Goal: Task Accomplishment & Management: Use online tool/utility

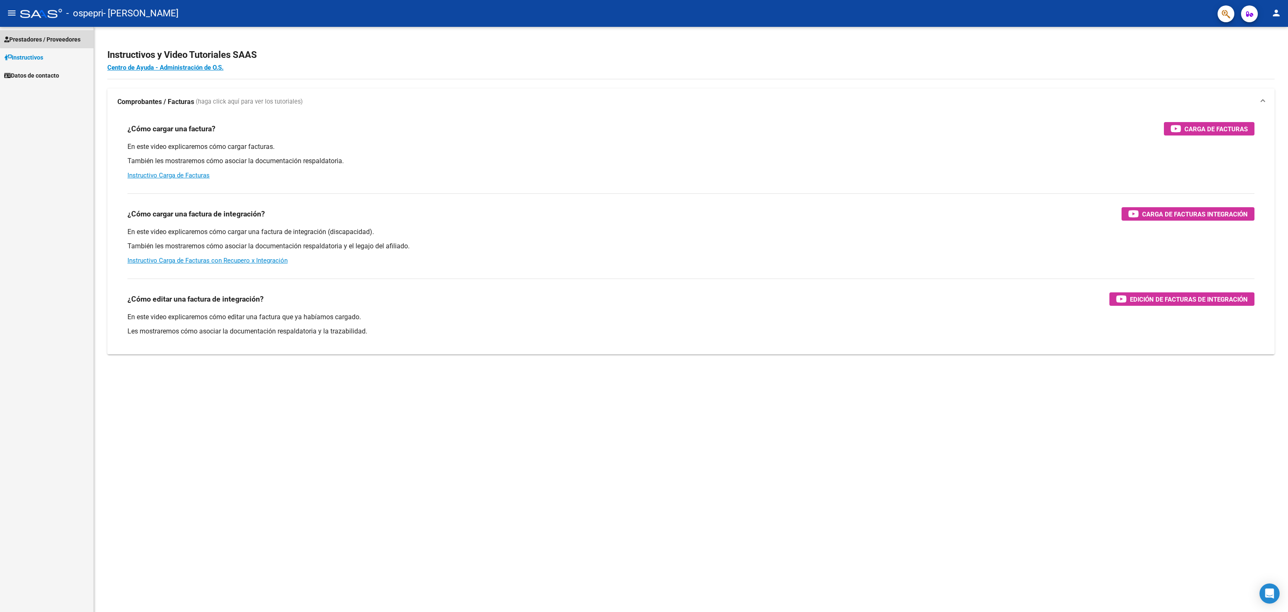
click at [72, 30] on link "Prestadores / Proveedores" at bounding box center [46, 39] width 93 height 18
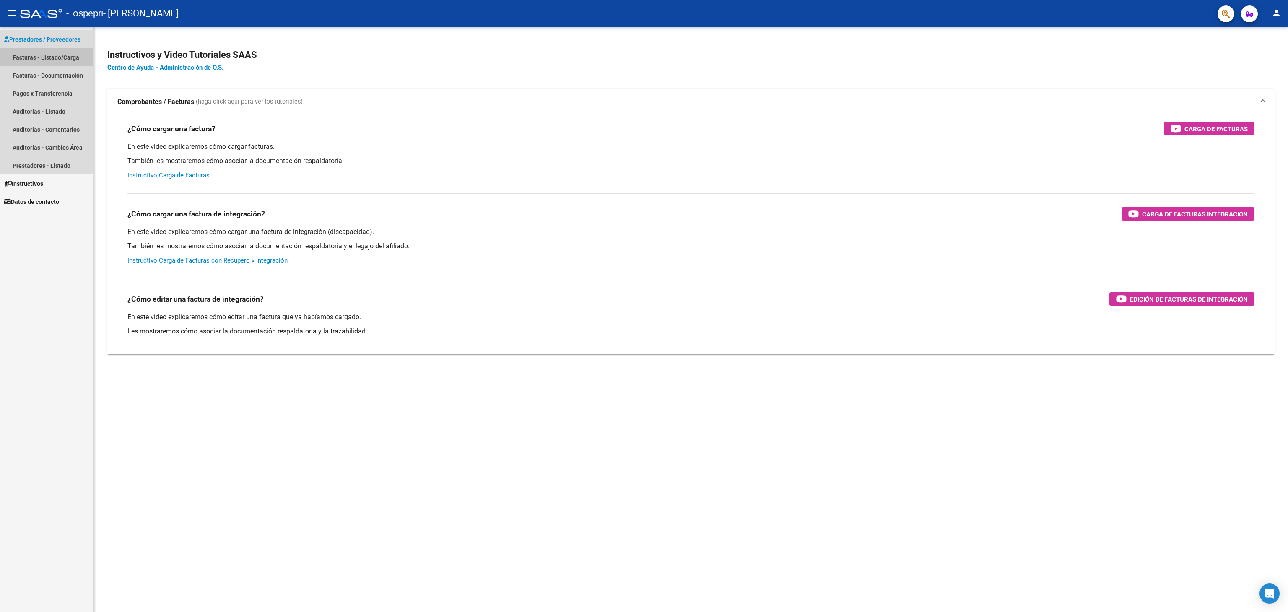
click at [68, 55] on link "Facturas - Listado/Carga" at bounding box center [46, 57] width 93 height 18
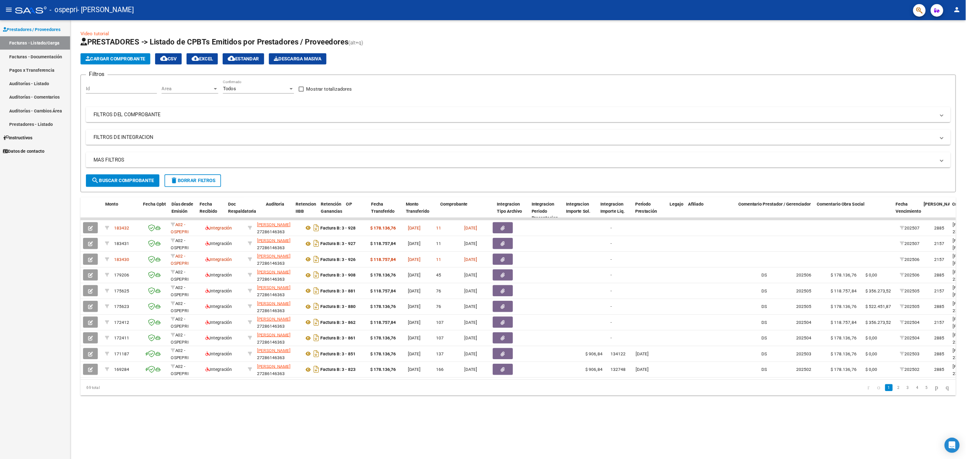
scroll to position [0, 600]
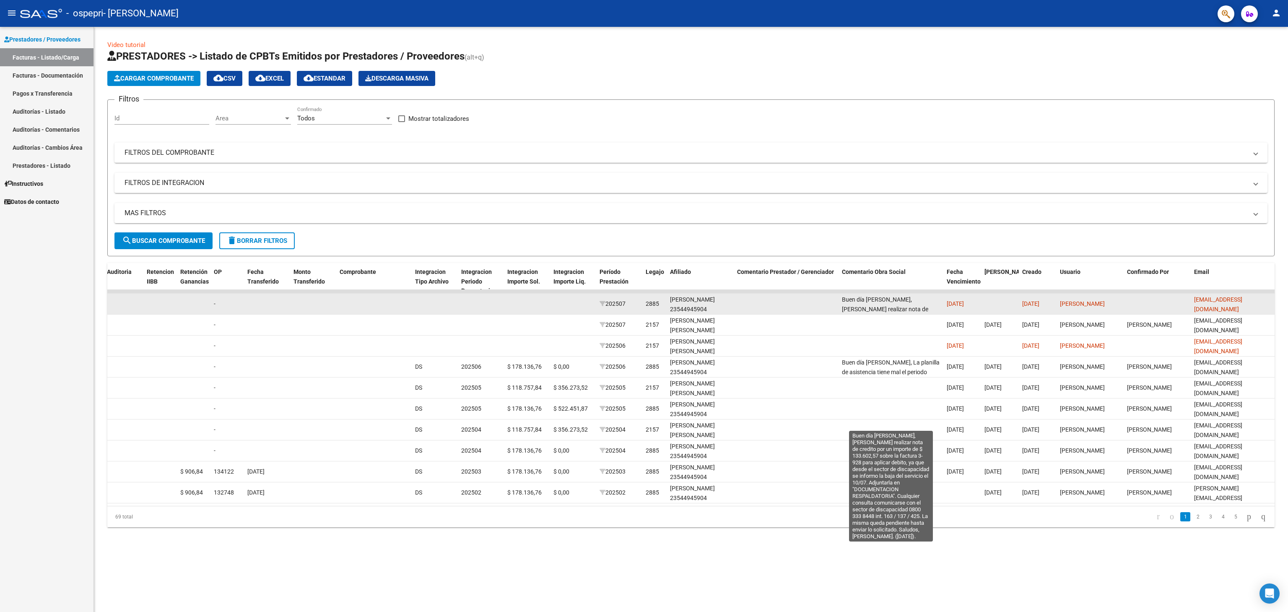
click at [895, 309] on span "Buen día [PERSON_NAME], [PERSON_NAME] realizar nota de credito por un importe d…" at bounding box center [891, 361] width 98 height 131
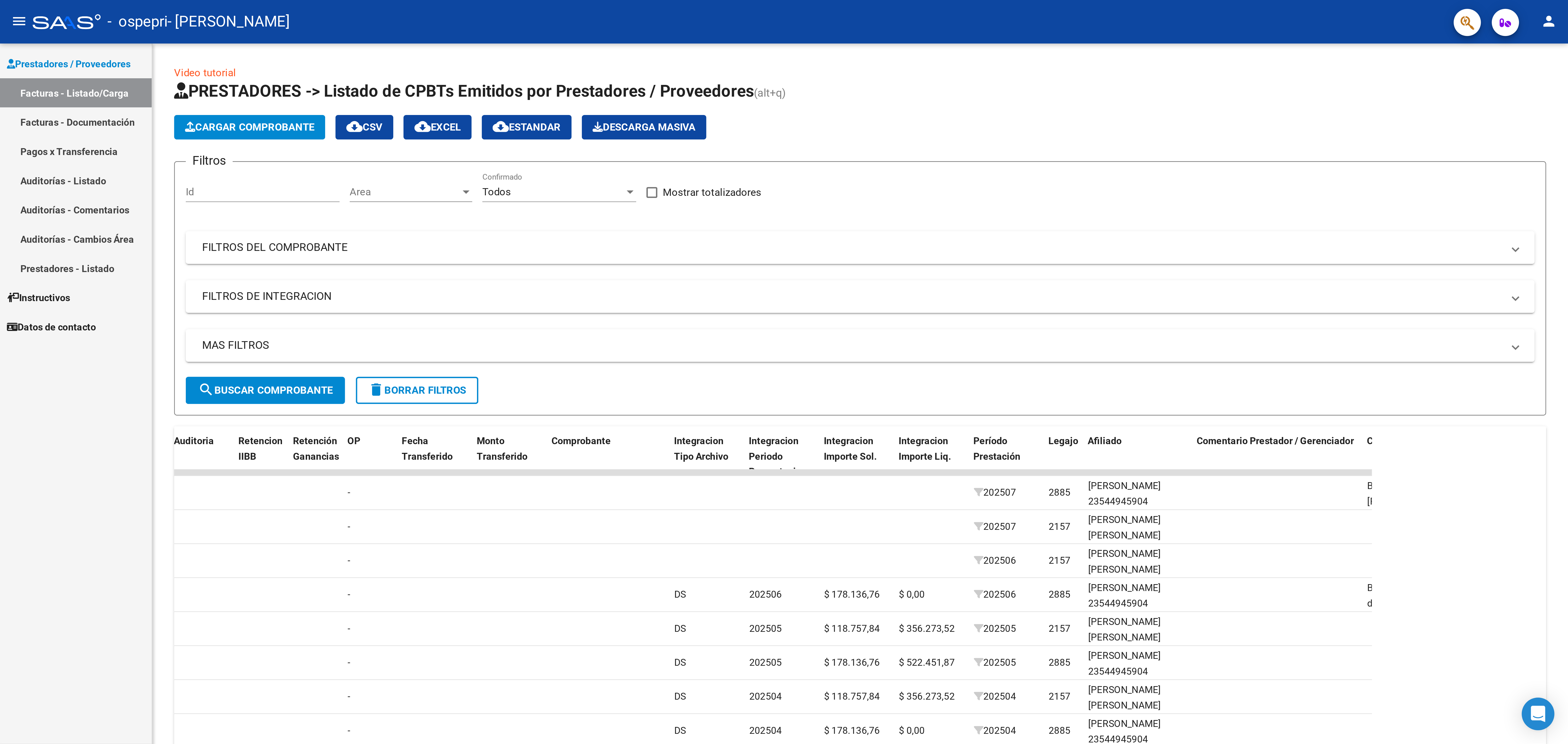
scroll to position [0, 365]
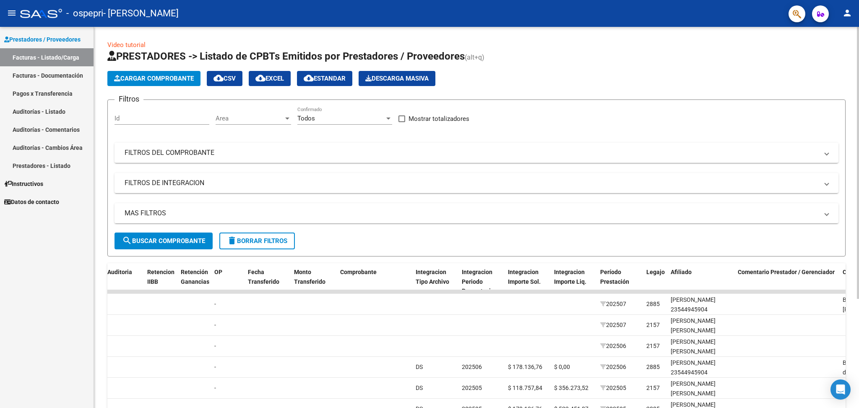
drag, startPoint x: 1197, startPoint y: 14, endPoint x: 540, endPoint y: 242, distance: 695.7
click at [540, 242] on form "Filtros Id Area Area Todos Confirmado Mostrar totalizadores FILTROS DEL COMPROB…" at bounding box center [476, 177] width 738 height 157
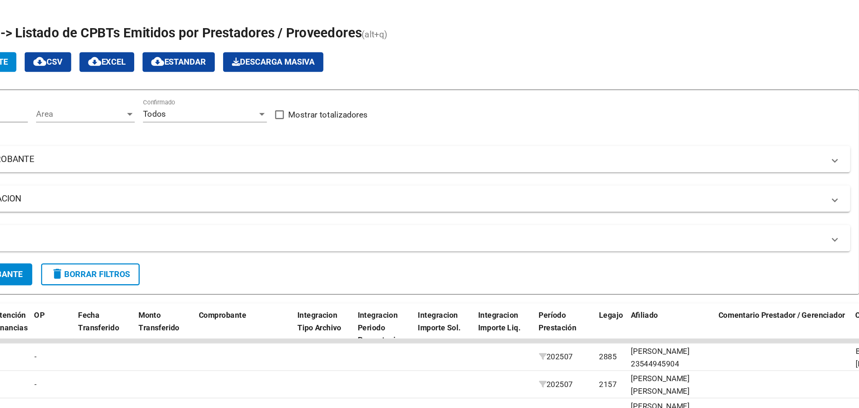
click at [712, 218] on mat-expansion-panel-header "MAS FILTROS" at bounding box center [476, 213] width 724 height 20
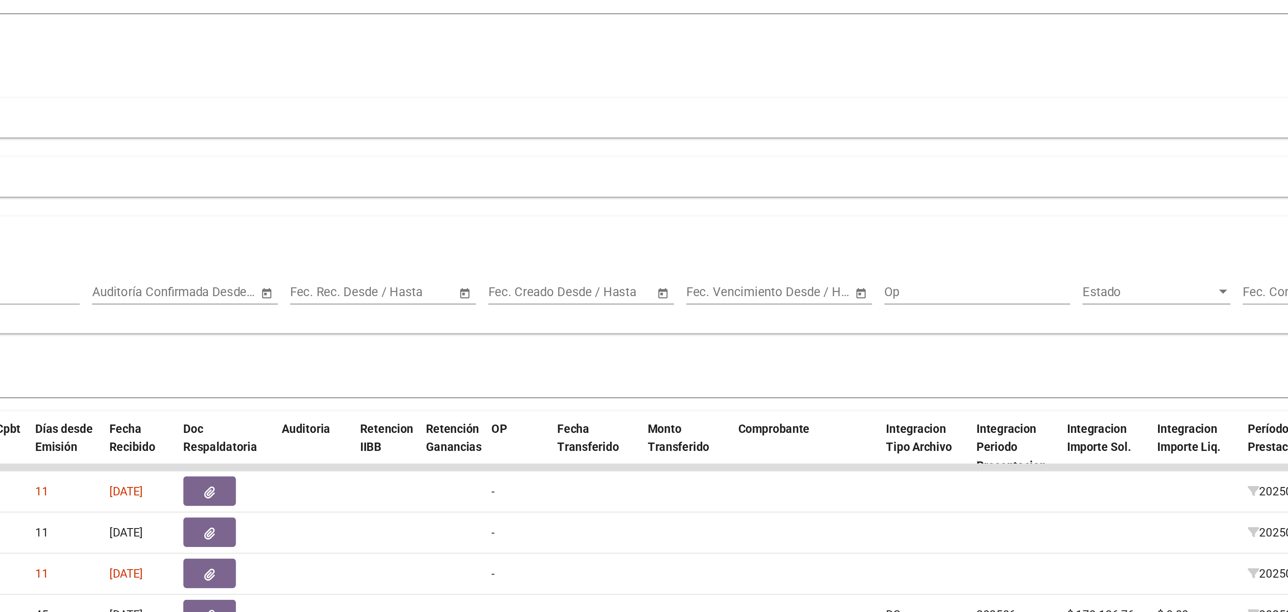
scroll to position [0, 0]
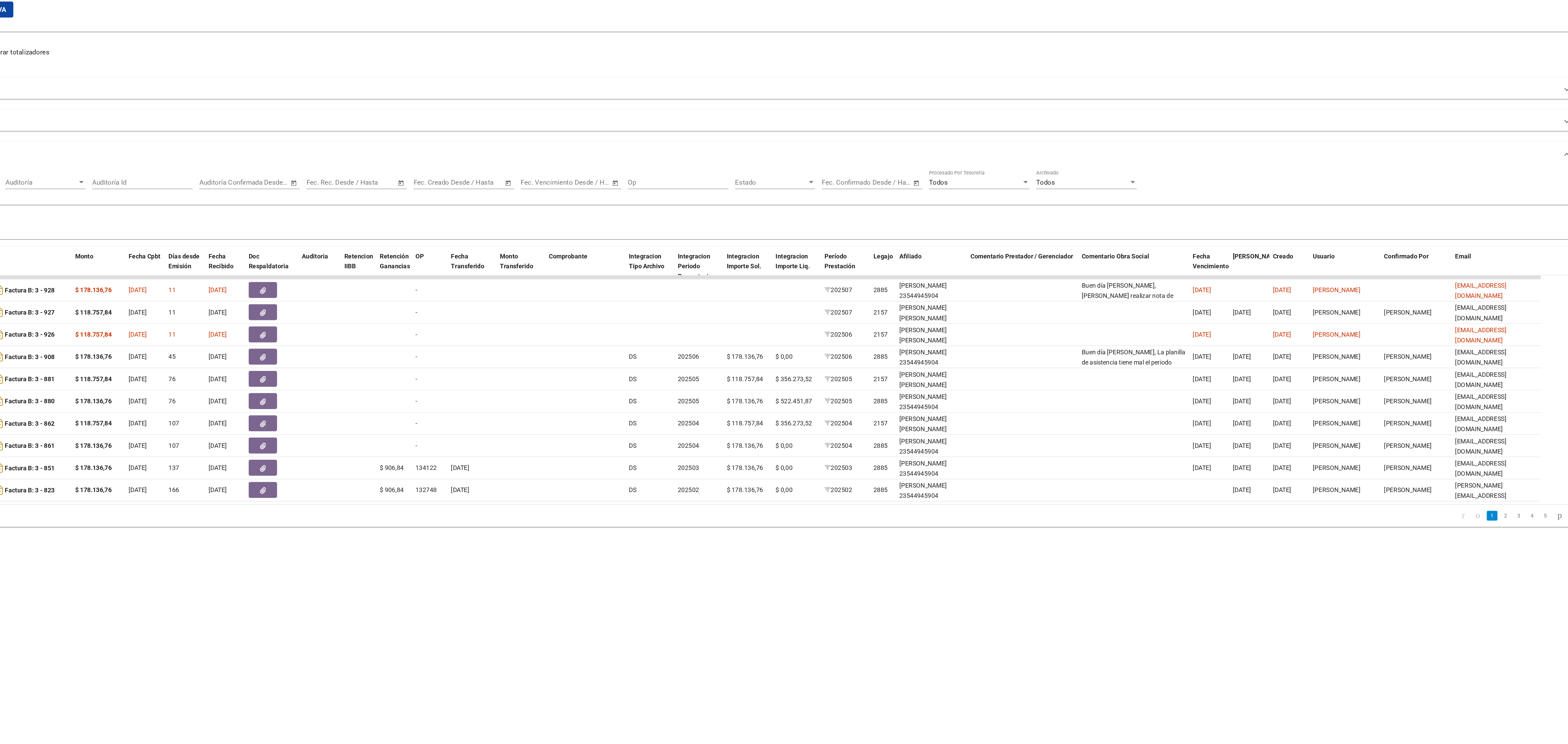
drag, startPoint x: 684, startPoint y: 28, endPoint x: 1024, endPoint y: 502, distance: 583.3
click at [1024, 496] on mat-sidenav-content "Video tutorial PRESTADORES -> Listado de CPBTs Emitidos por Prestadores / Prove…" at bounding box center [822, 383] width 1492 height 723
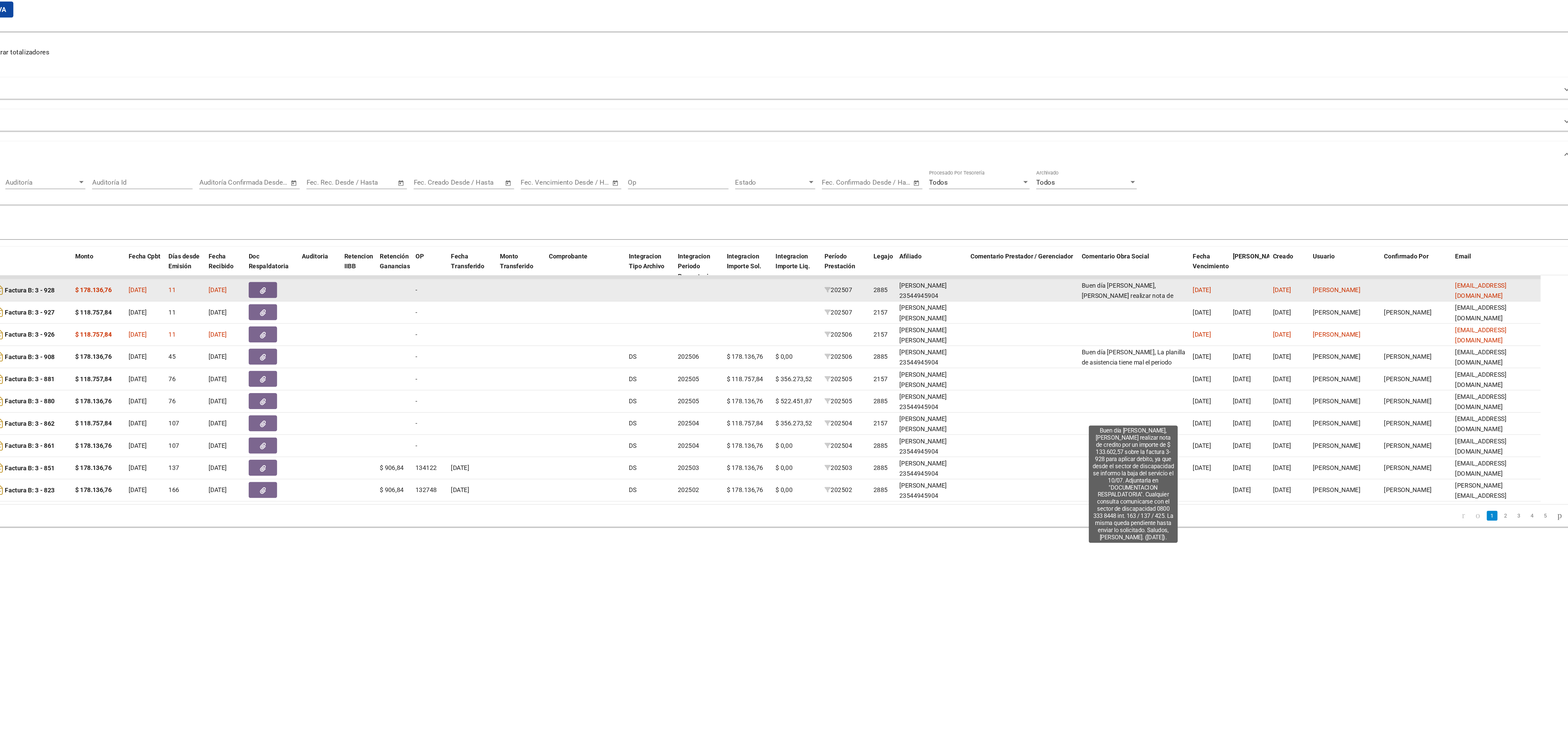
click at [1045, 283] on span "Buen día [PERSON_NAME], [PERSON_NAME] realizar nota de credito por un importe d…" at bounding box center [1210, 325] width 80 height 106
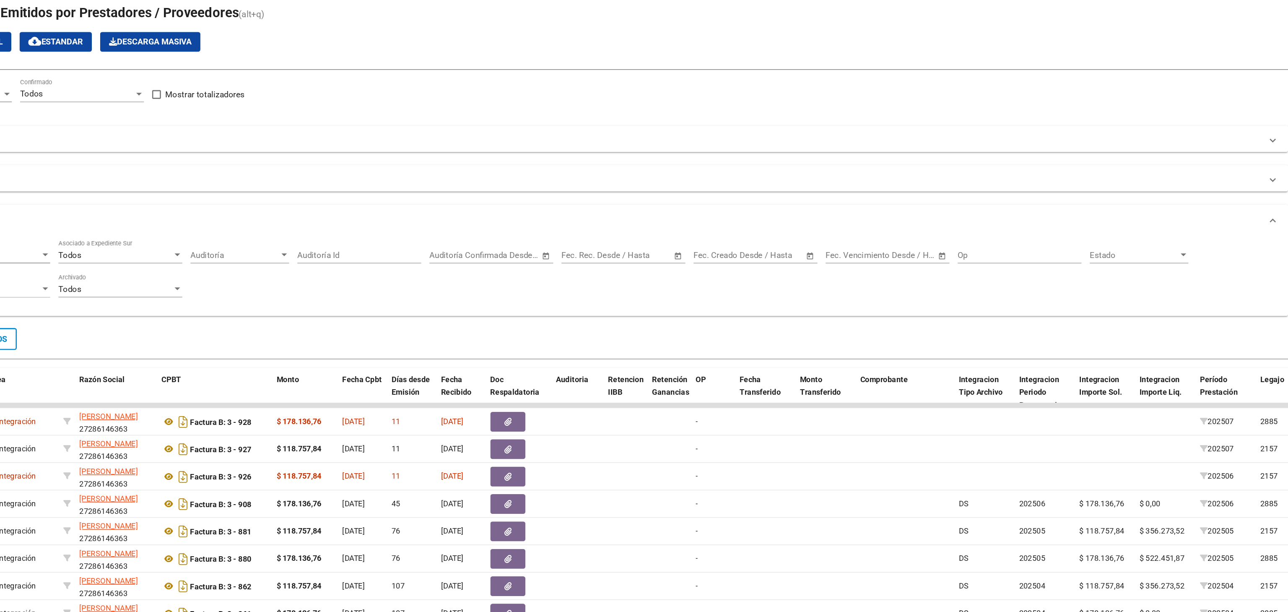
drag, startPoint x: 1870, startPoint y: 71, endPoint x: 963, endPoint y: 275, distance: 929.9
click at [963, 275] on div "Todos Con Doc. Respaldatoria Todos Con Trazabilidad Todos Asociado a Expediente…" at bounding box center [691, 256] width 1133 height 52
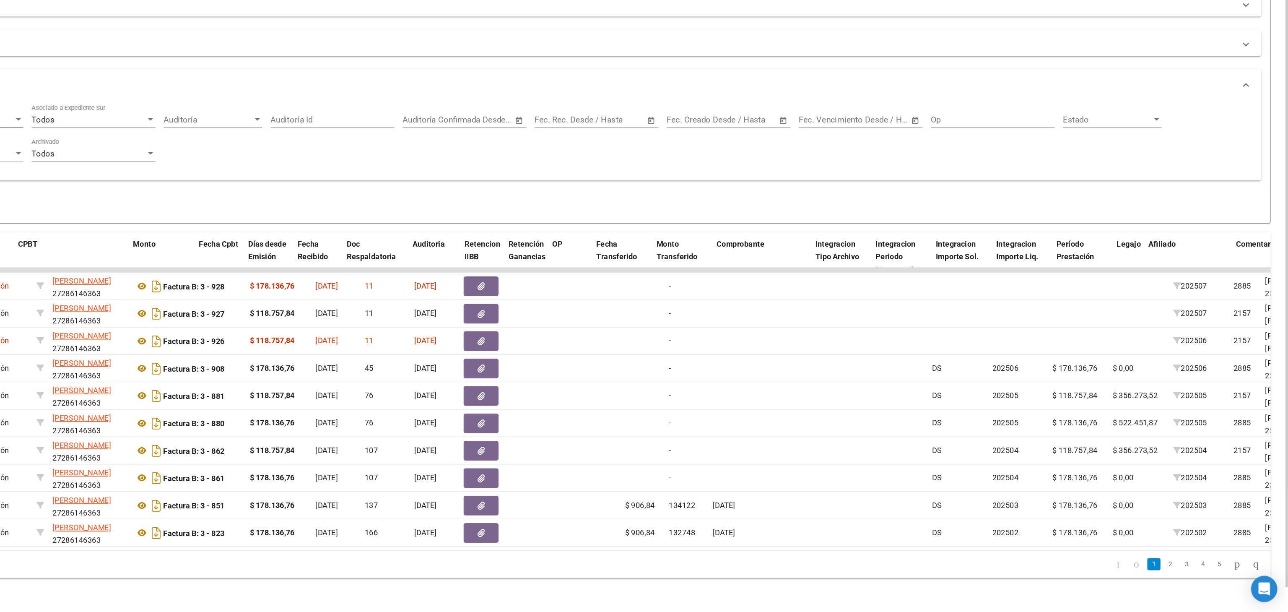
scroll to position [0, 600]
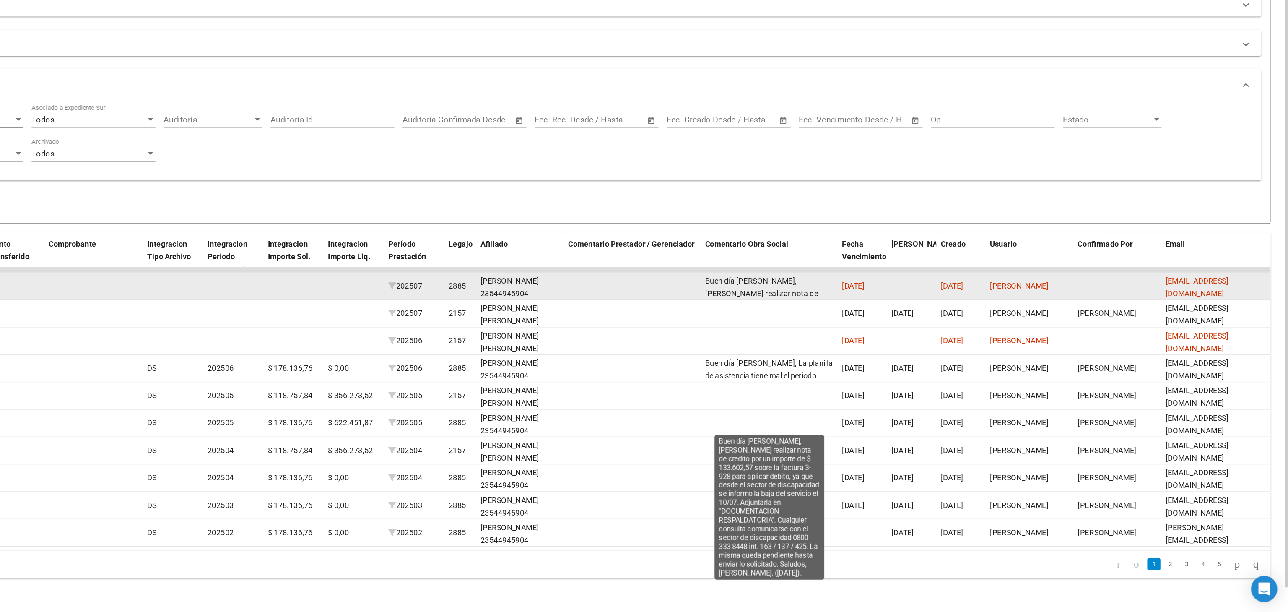
click at [909, 354] on span "Buen día [PERSON_NAME], [PERSON_NAME] realizar nota de credito por un importe d…" at bounding box center [891, 419] width 98 height 131
drag, startPoint x: 909, startPoint y: 352, endPoint x: 913, endPoint y: 343, distance: 9.8
click at [913, 354] on span "Buen día [PERSON_NAME], [PERSON_NAME] realizar nota de credito por un importe d…" at bounding box center [891, 419] width 98 height 131
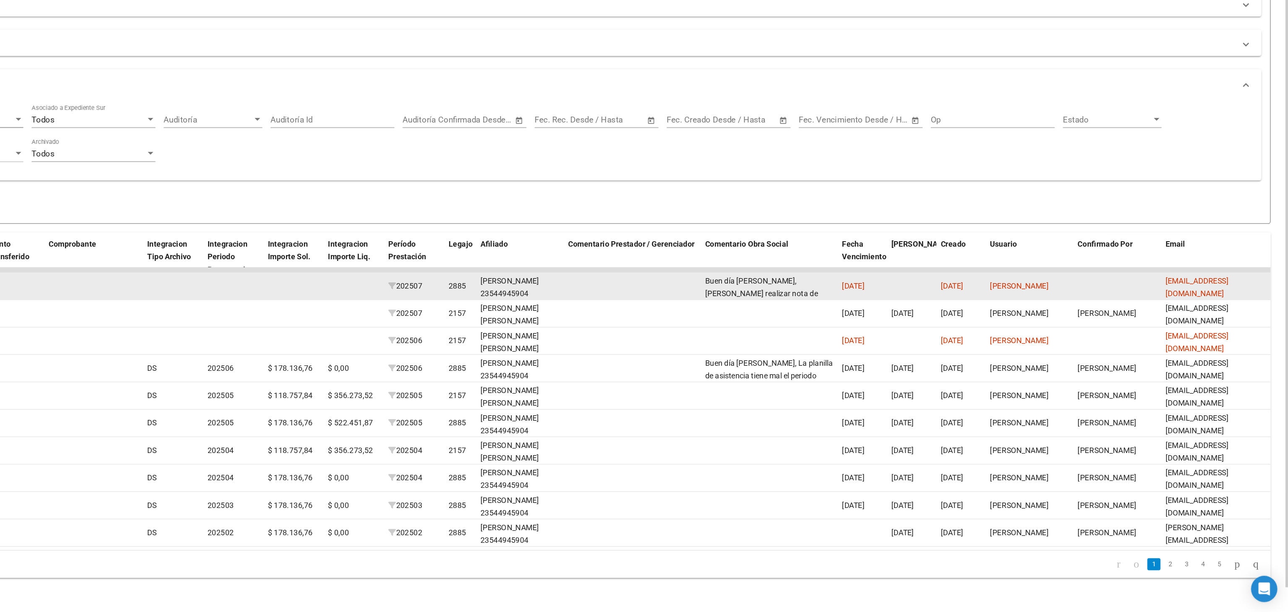
click at [908, 353] on div "Buen día [PERSON_NAME], [PERSON_NAME] realizar nota de credito por un importe d…" at bounding box center [891, 362] width 98 height 18
click at [925, 354] on div "Buen día [PERSON_NAME], [PERSON_NAME] realizar nota de credito por un importe d…" at bounding box center [891, 362] width 98 height 18
click at [837, 351] on datatable-body-cell at bounding box center [786, 361] width 105 height 21
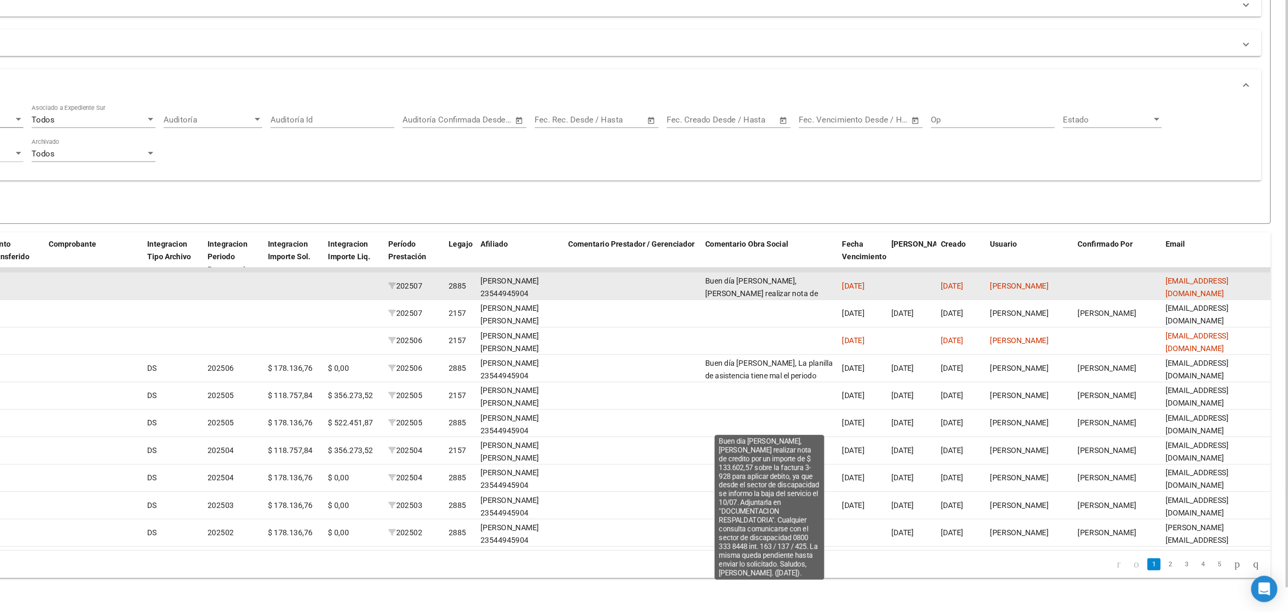
click at [878, 354] on span "Buen día [PERSON_NAME], [PERSON_NAME] realizar nota de credito por un importe d…" at bounding box center [891, 419] width 98 height 131
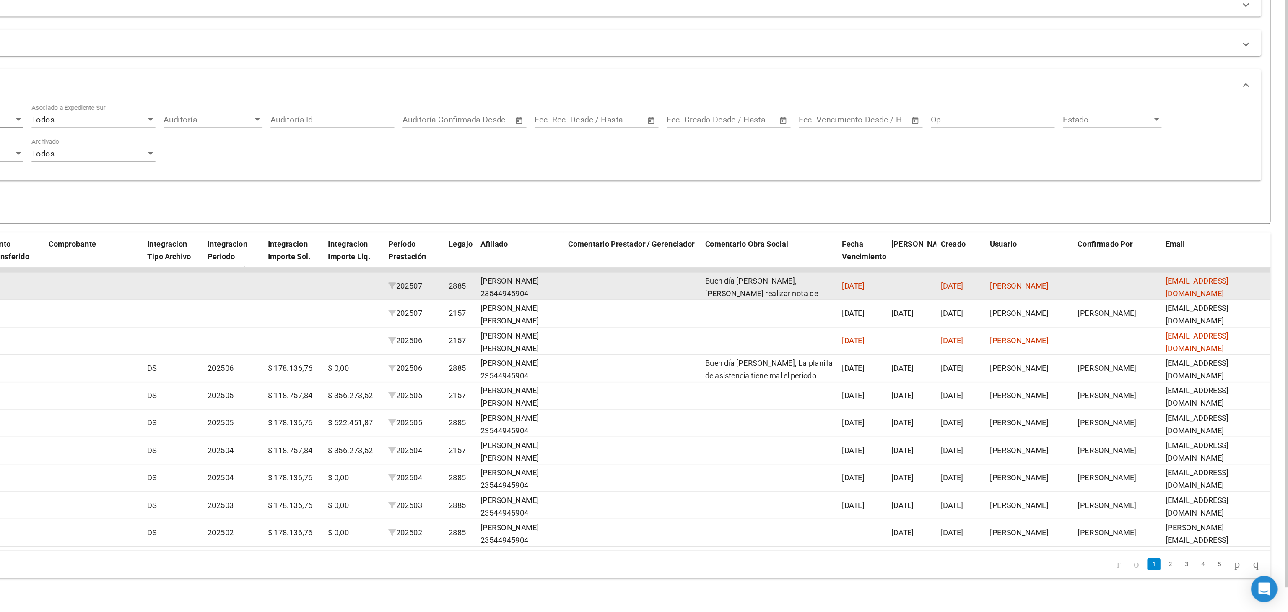
click at [878, 354] on span "Buen día [PERSON_NAME], [PERSON_NAME] realizar nota de credito por un importe d…" at bounding box center [891, 419] width 98 height 131
click at [1130, 351] on datatable-body-cell at bounding box center [1157, 361] width 67 height 21
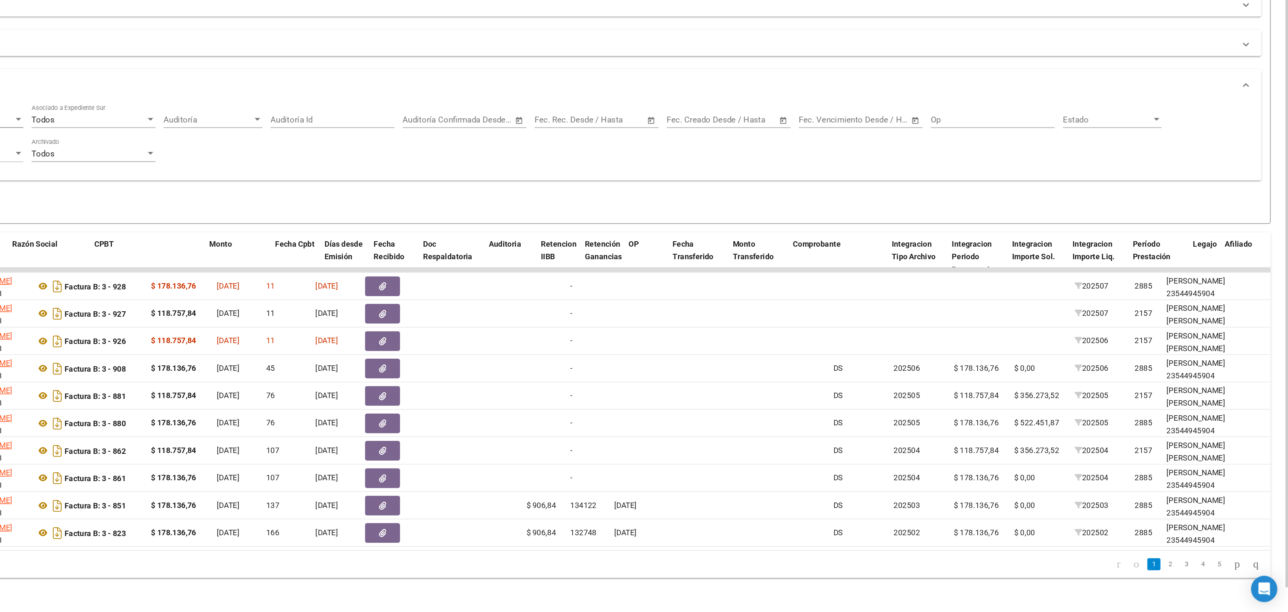
scroll to position [0, 0]
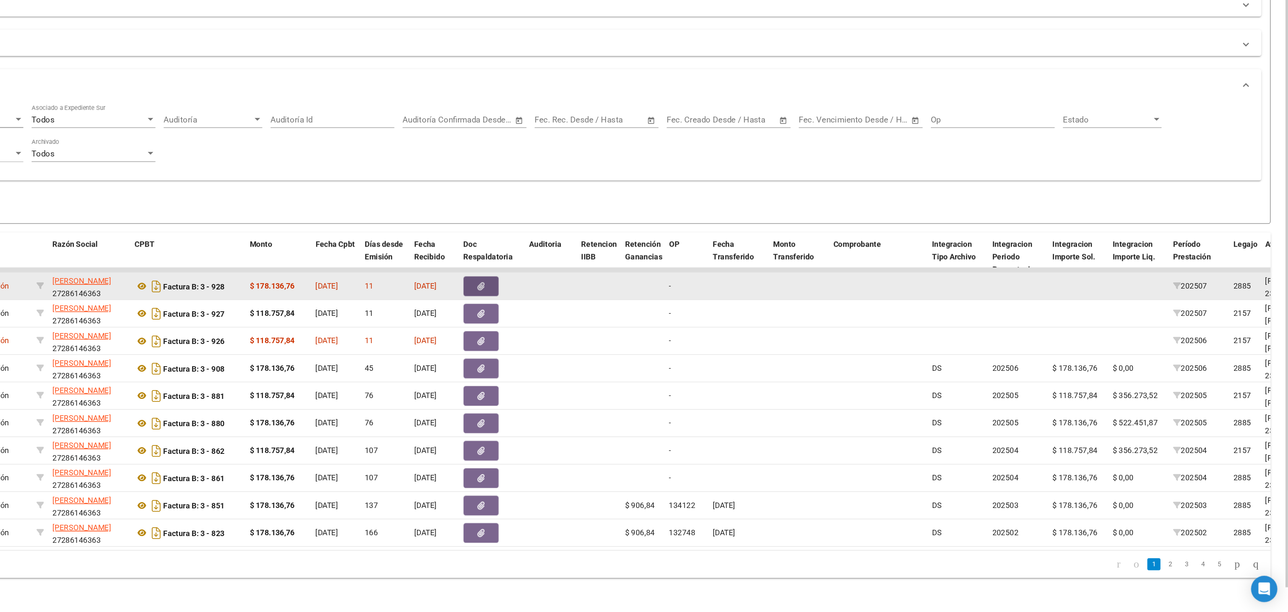
click at [668, 359] on icon "button" at bounding box center [670, 362] width 5 height 6
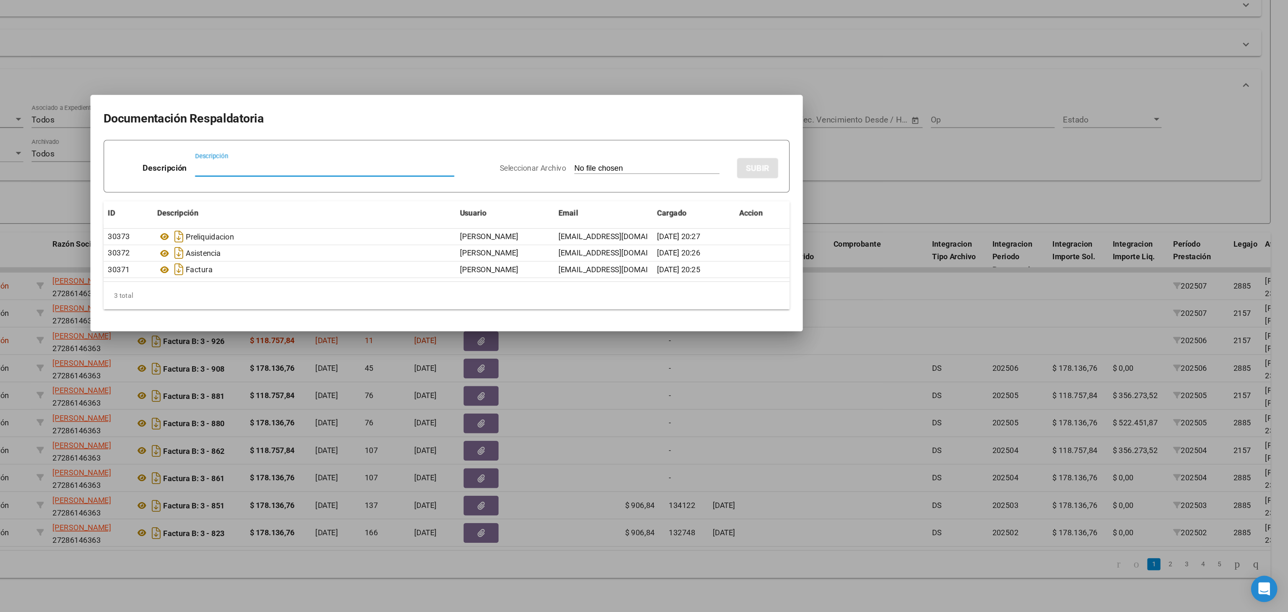
click at [592, 267] on input "Descripción" at bounding box center [551, 271] width 198 height 8
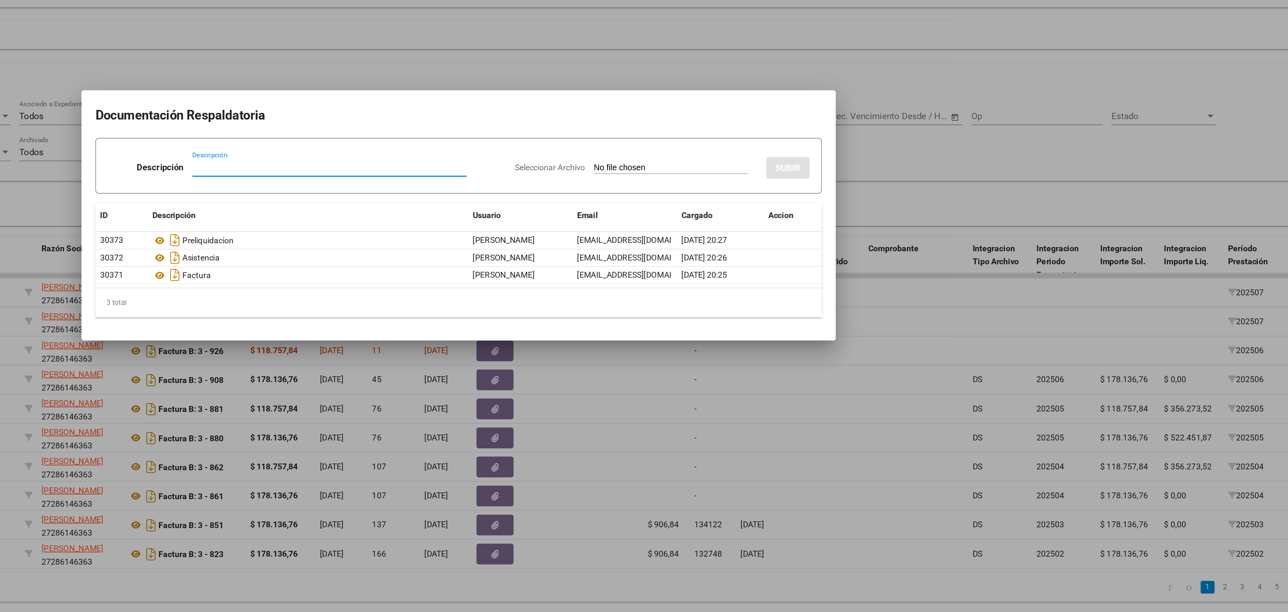
click at [458, 269] on input "Descripción" at bounding box center [551, 271] width 198 height 8
click at [752, 269] on input "Seleccionar Archivo" at bounding box center [797, 272] width 111 height 8
type input "C:\fakepath\27286146363_008_00003_00000035.pdf"
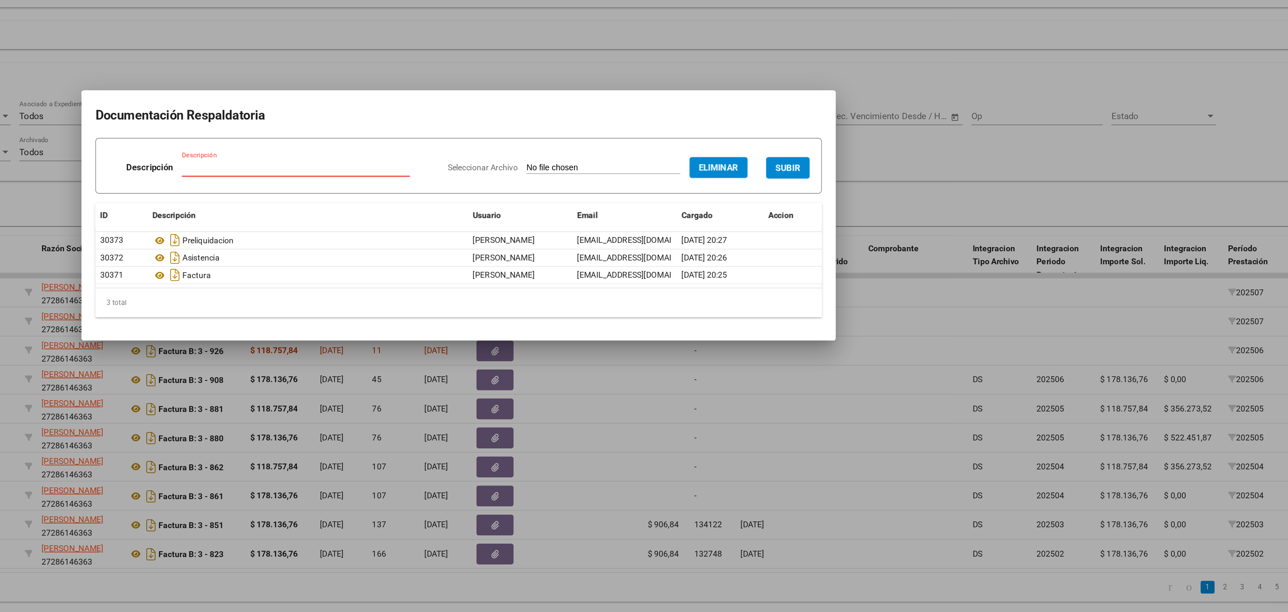
click at [493, 274] on input "Descripción" at bounding box center [526, 271] width 165 height 8
type input "NOTA DE CREDITO"
click at [887, 274] on span "SUBIR" at bounding box center [882, 272] width 18 height 8
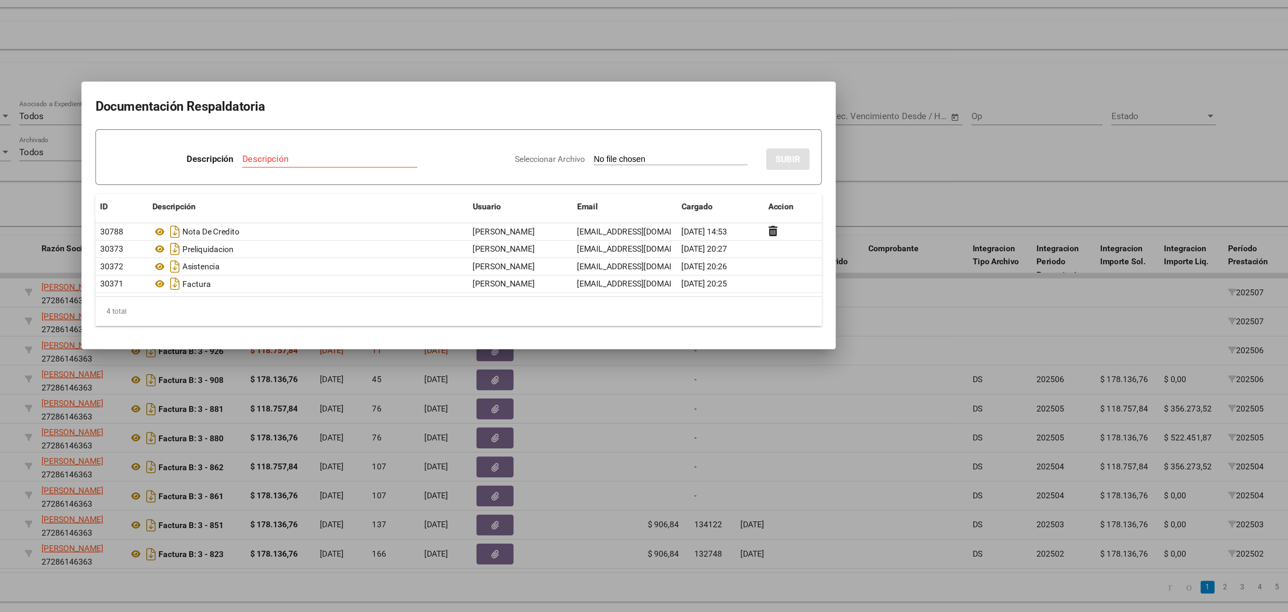
click at [964, 230] on div at bounding box center [644, 306] width 1288 height 612
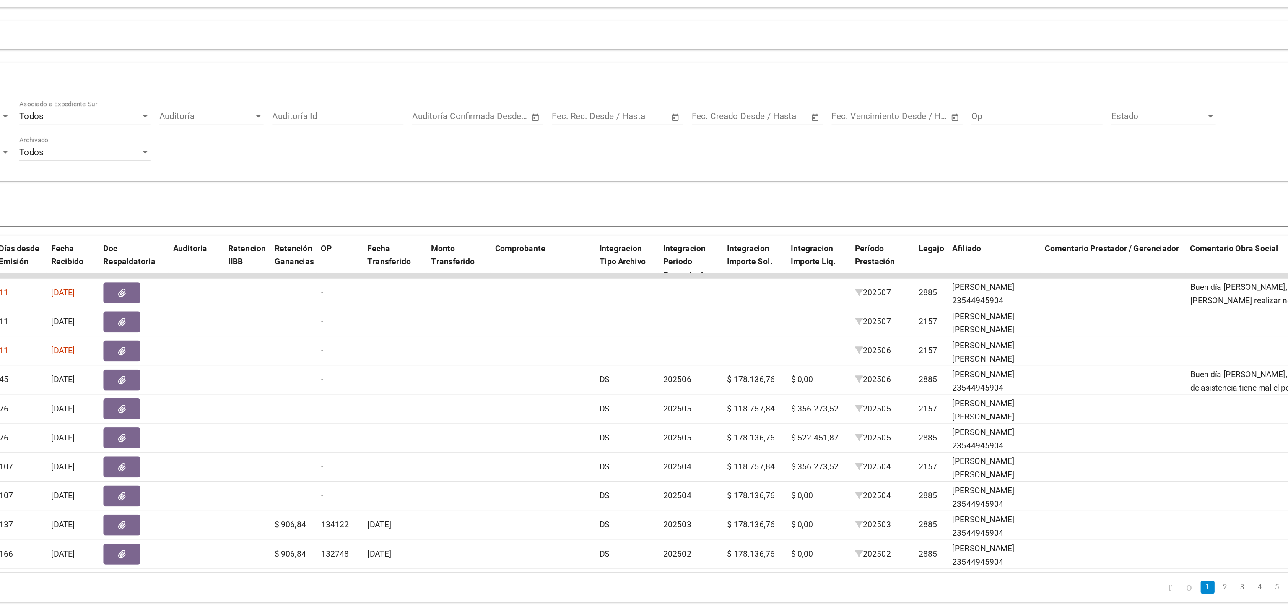
scroll to position [0, 255]
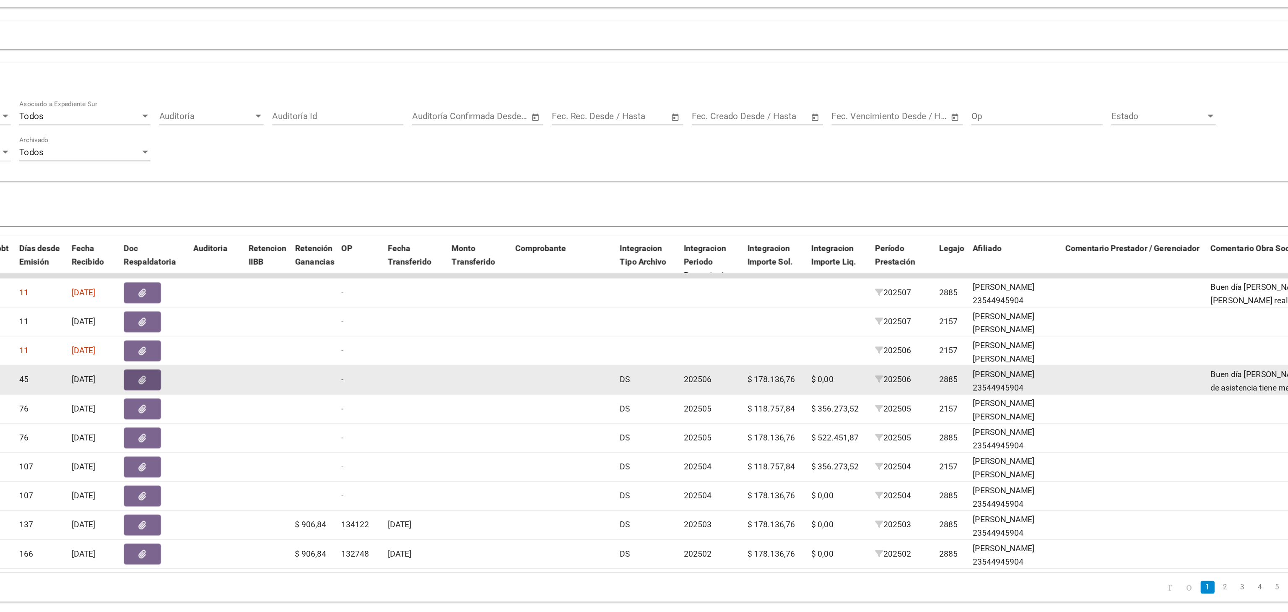
click at [412, 417] on button "button" at bounding box center [415, 424] width 27 height 15
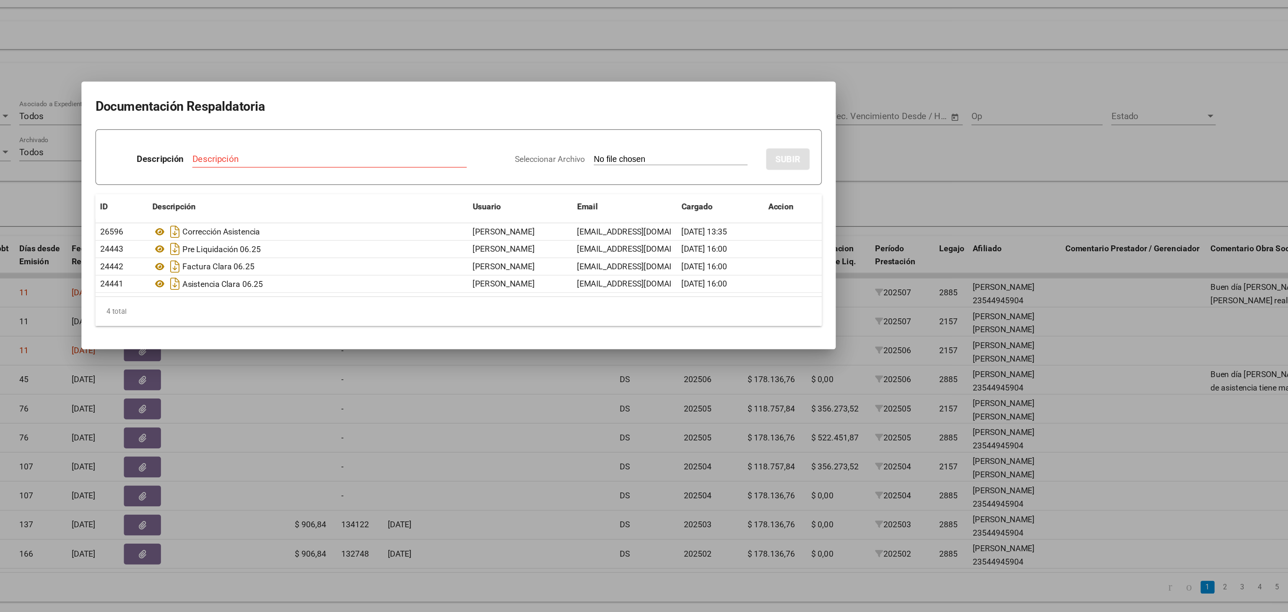
click at [668, 187] on div at bounding box center [644, 306] width 1288 height 612
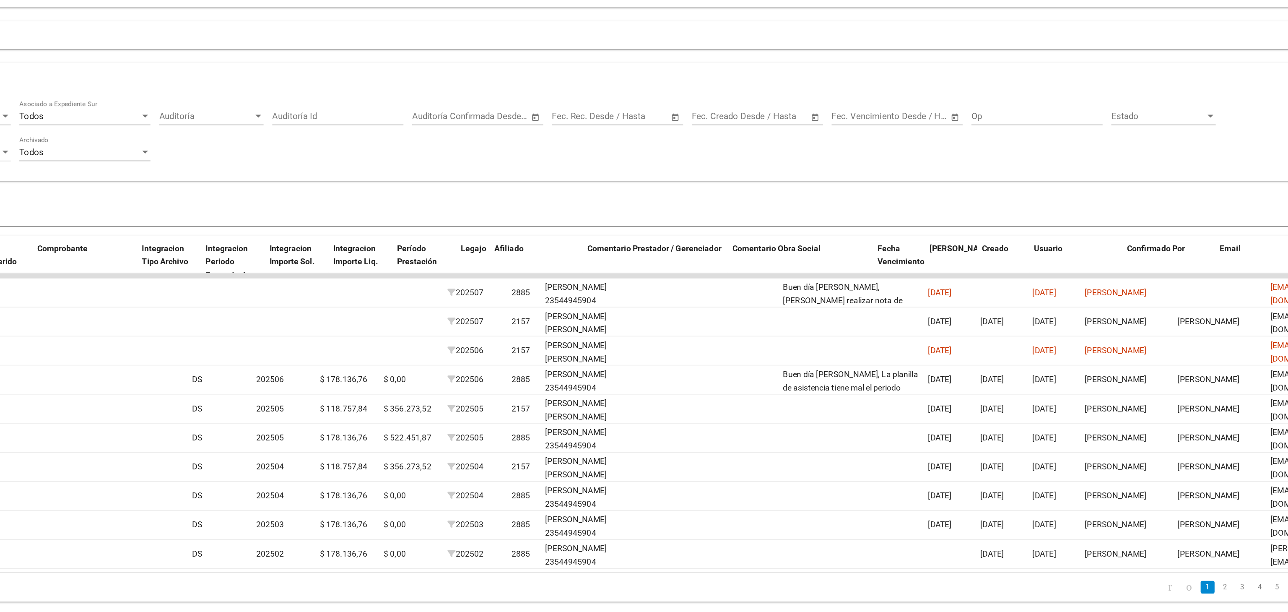
scroll to position [0, 600]
